Goal: Check status

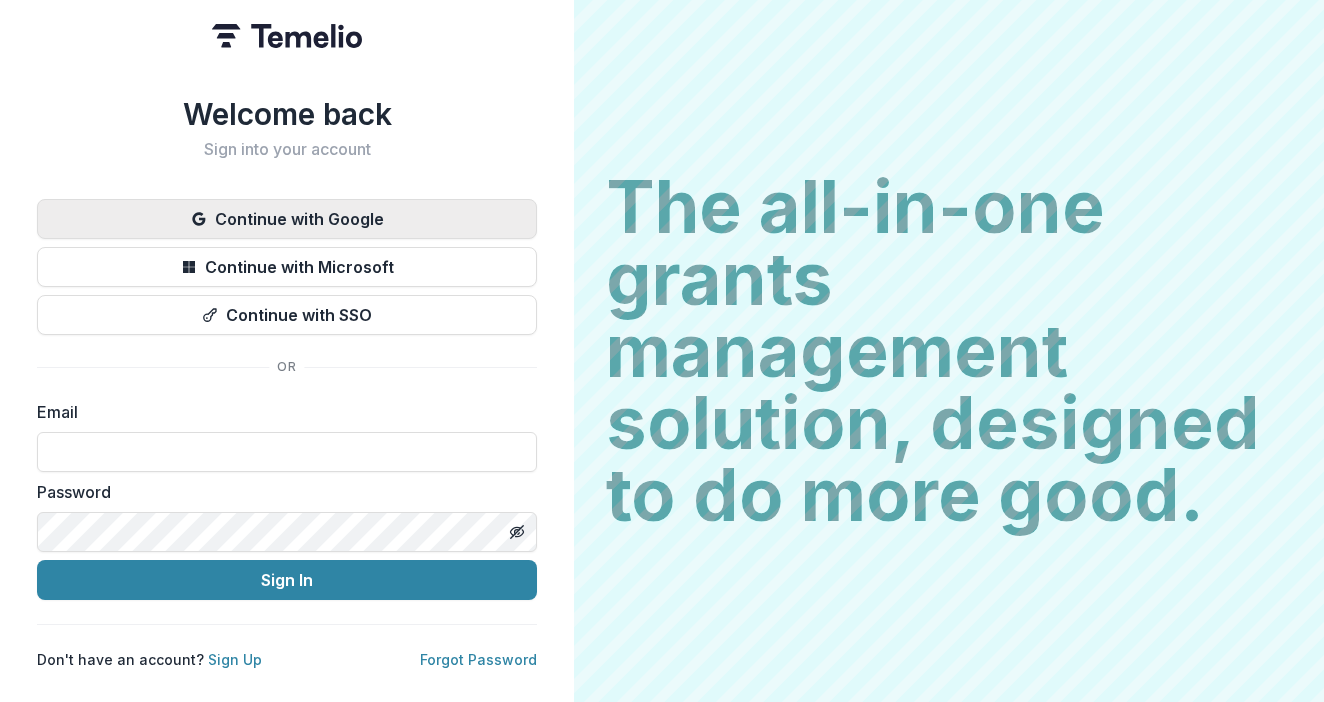
click at [347, 219] on button "Continue with Google" at bounding box center [287, 219] width 500 height 40
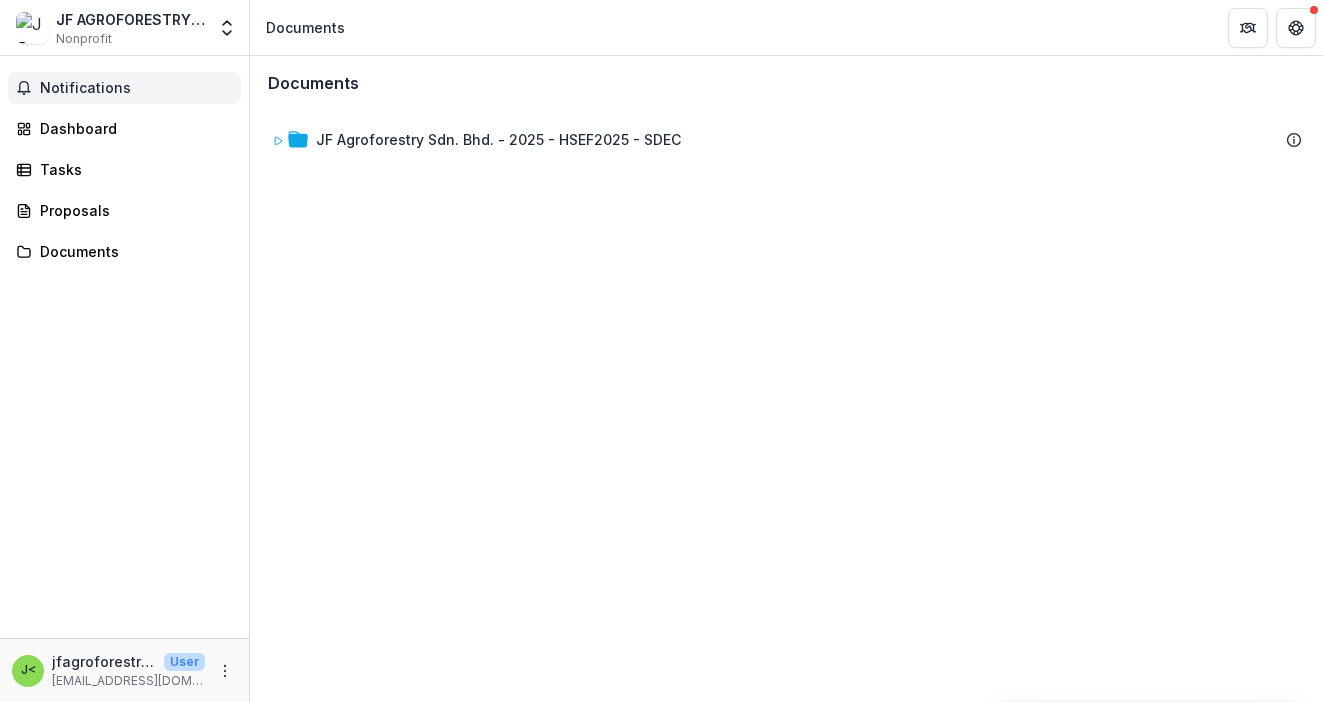
click at [113, 80] on span "Notifications" at bounding box center [136, 88] width 193 height 17
click at [119, 137] on div "Dashboard" at bounding box center [132, 128] width 185 height 21
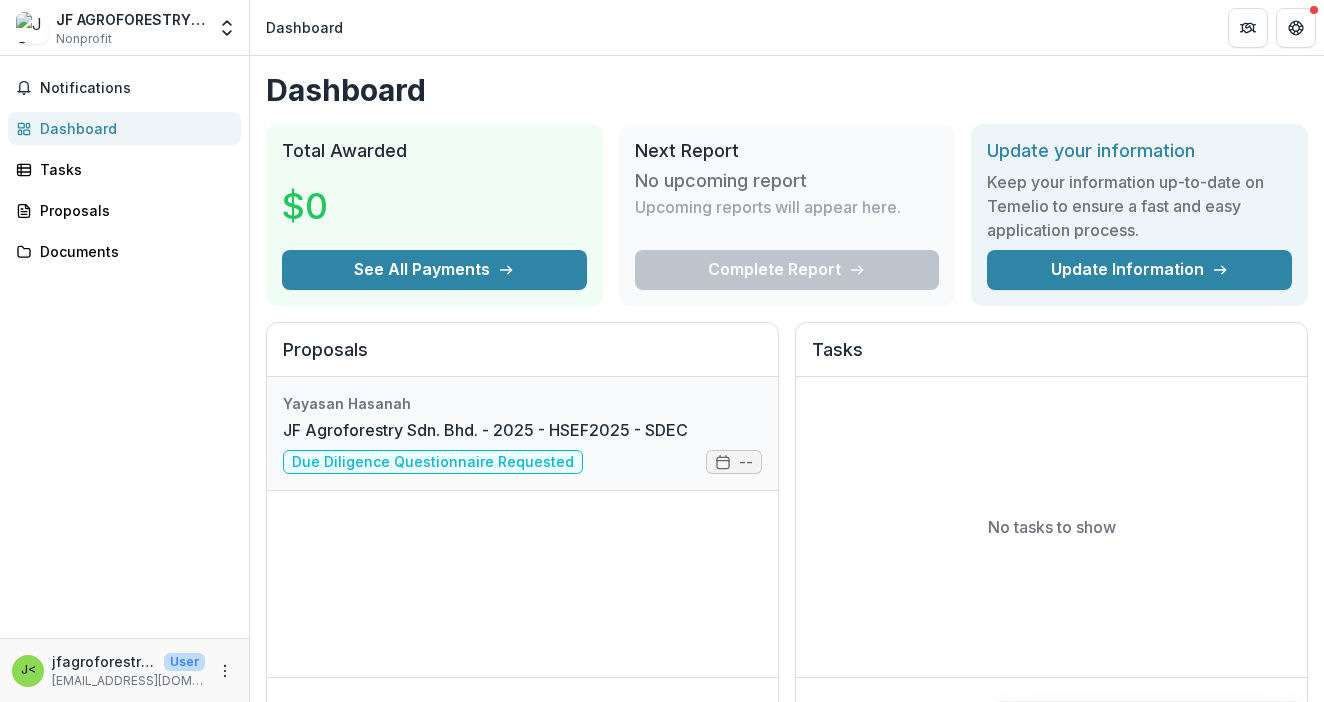
click at [574, 442] on link "JF Agroforestry Sdn. Bhd. - 2025 - HSEF2025 - SDEC" at bounding box center [485, 430] width 405 height 24
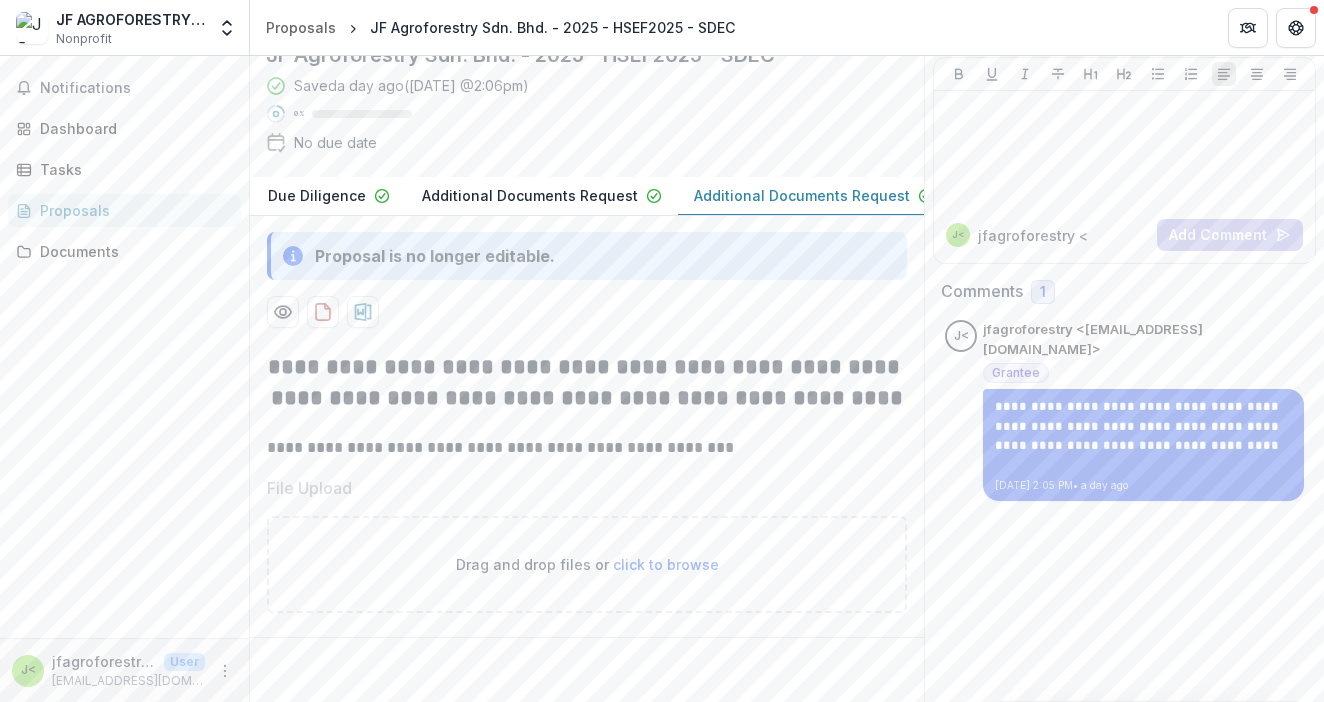
scroll to position [251, 0]
click at [690, 556] on span "click to browse" at bounding box center [666, 564] width 106 height 17
click at [687, 556] on span "click to browse" at bounding box center [666, 564] width 106 height 17
click at [646, 556] on span "click to browse" at bounding box center [666, 564] width 106 height 17
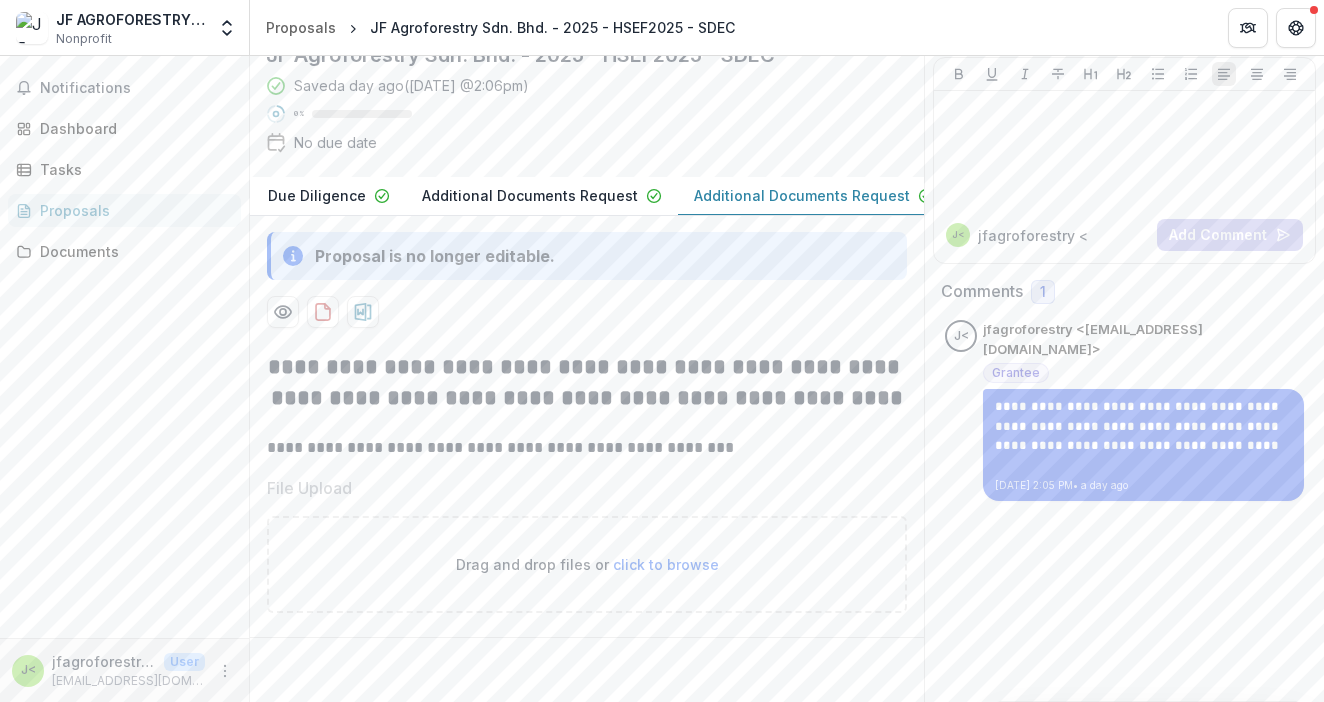
click at [637, 556] on span "click to browse" at bounding box center [666, 564] width 106 height 17
click at [571, 157] on div "**********" at bounding box center [587, 315] width 674 height 774
click at [818, 206] on p "Additional Documents Request" at bounding box center [802, 195] width 216 height 21
click at [464, 206] on p "Additional Documents Request" at bounding box center [530, 195] width 216 height 21
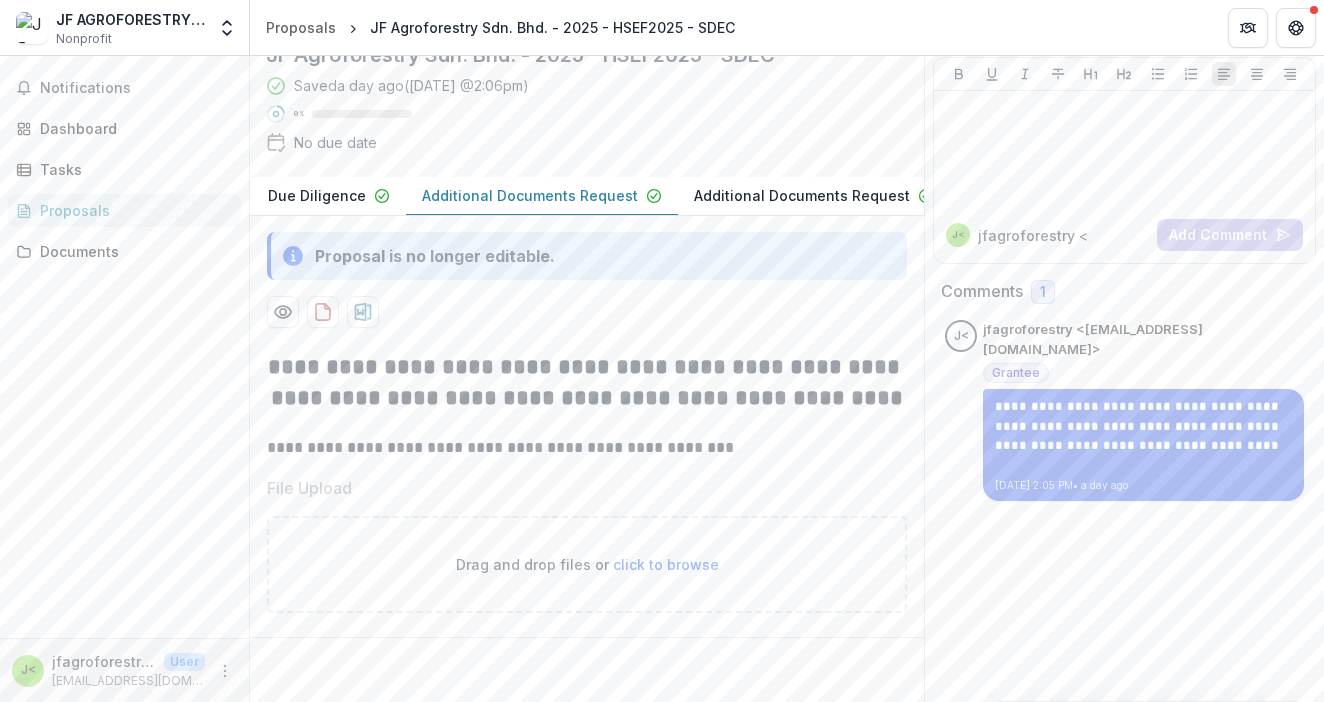
click at [324, 206] on p "Due Diligence" at bounding box center [317, 195] width 98 height 21
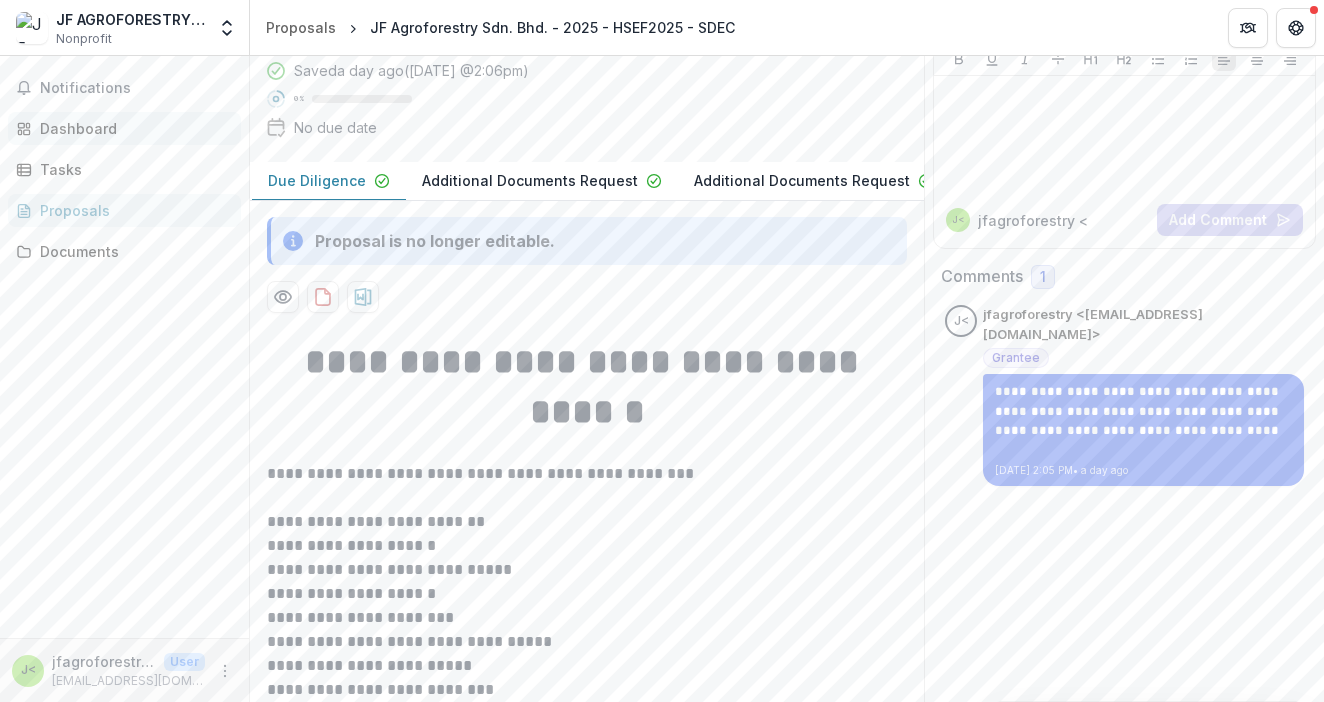
click at [83, 129] on div "Dashboard" at bounding box center [132, 128] width 185 height 21
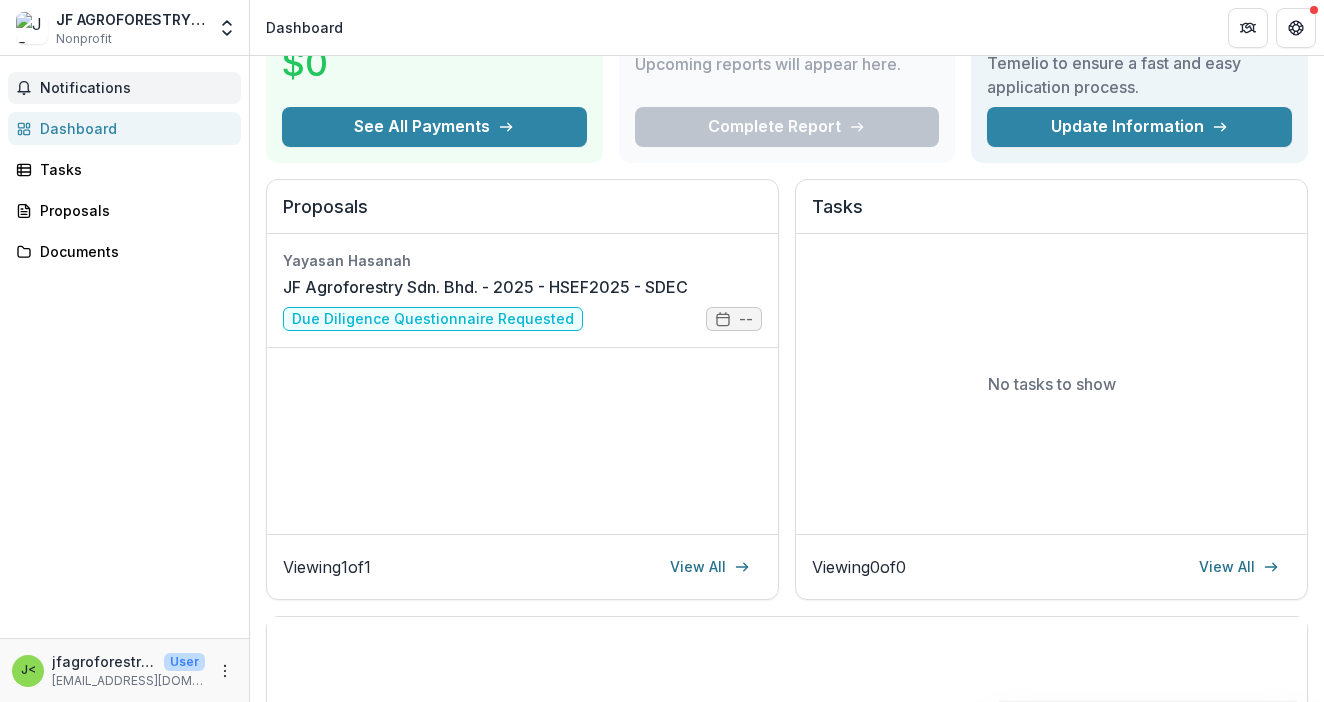
click at [101, 93] on span "Notifications" at bounding box center [136, 88] width 193 height 17
click at [198, 188] on div "Notifications Unread 0 Archived You don't have any unread notifications We'll n…" at bounding box center [124, 347] width 249 height 582
